Goal: Information Seeking & Learning: Learn about a topic

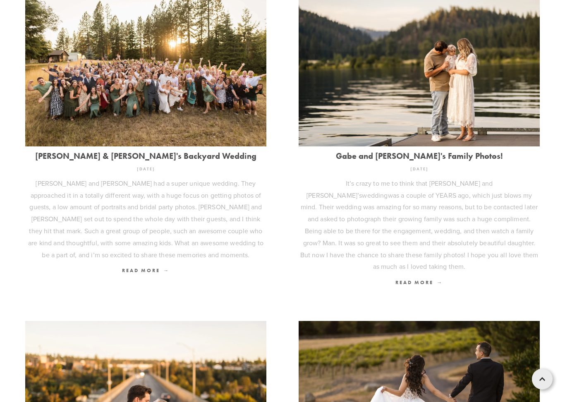
scroll to position [296, 0]
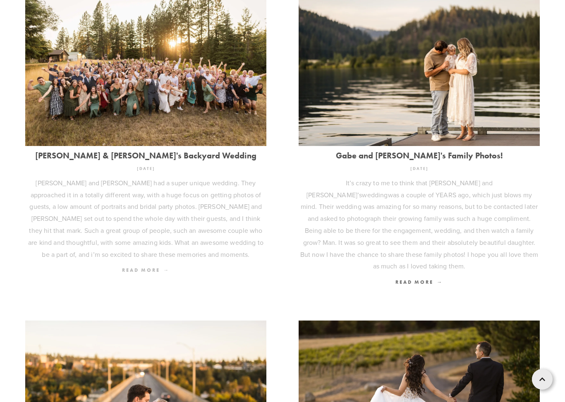
click at [154, 268] on span "Read More" at bounding box center [146, 270] width 48 height 6
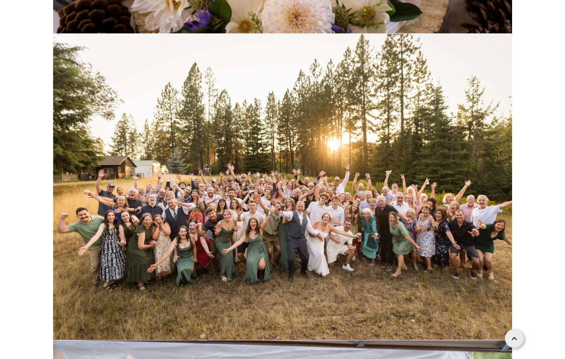
scroll to position [28214, 0]
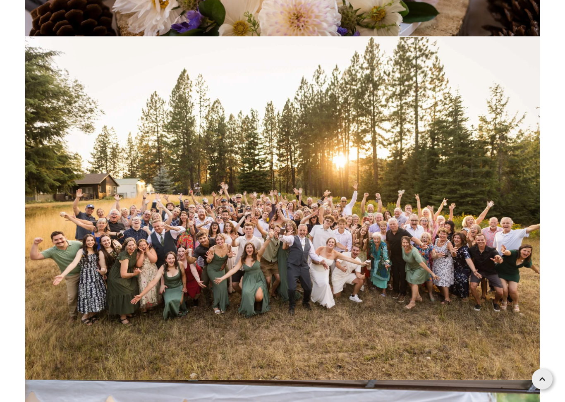
click at [480, 192] on img at bounding box center [282, 208] width 515 height 343
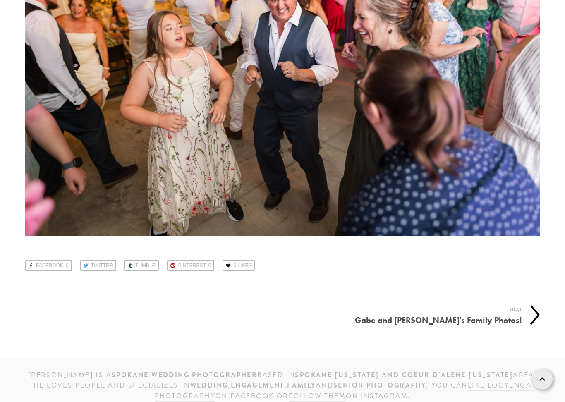
scroll to position [36631, 0]
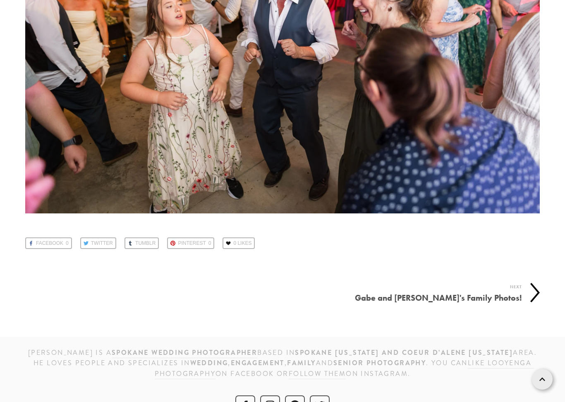
click at [536, 283] on icon at bounding box center [536, 293] width 10 height 20
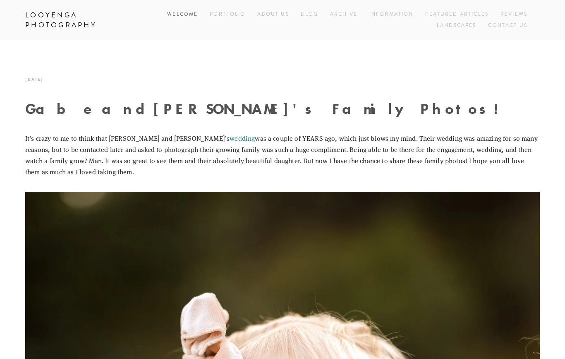
click at [188, 11] on link "Welcome" at bounding box center [182, 14] width 31 height 11
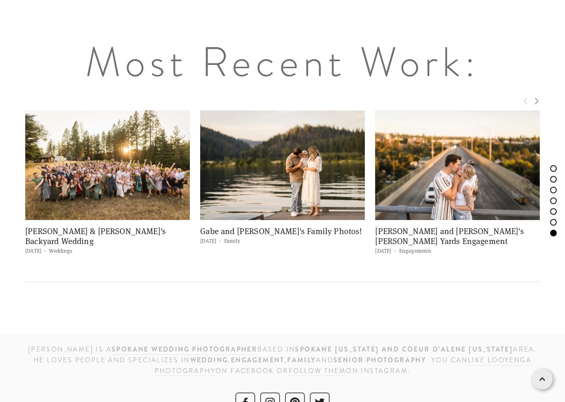
scroll to position [3184, 0]
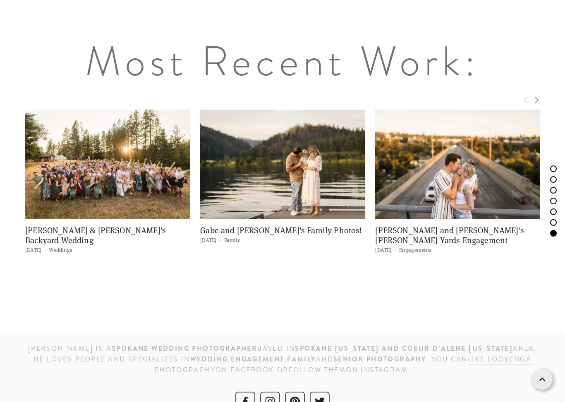
click at [491, 175] on img at bounding box center [457, 165] width 165 height 110
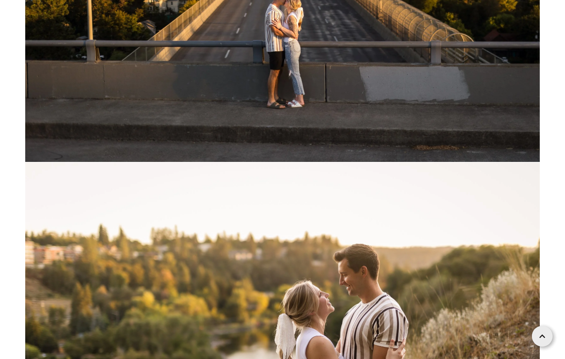
scroll to position [13356, 0]
